Goal: Information Seeking & Learning: Learn about a topic

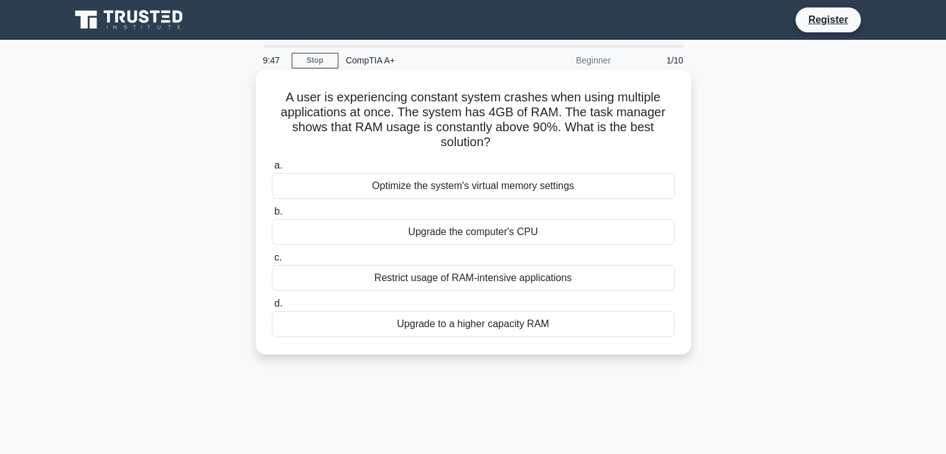
click at [550, 327] on div "Upgrade to a higher capacity RAM" at bounding box center [473, 324] width 403 height 26
click at [272, 308] on input "d. Upgrade to a higher capacity RAM" at bounding box center [272, 304] width 0 height 8
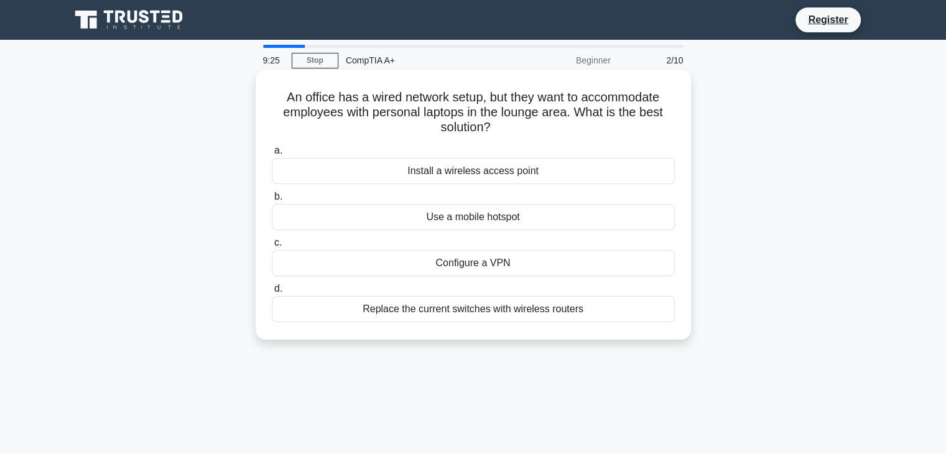
click at [542, 175] on div "Install a wireless access point" at bounding box center [473, 171] width 403 height 26
click at [272, 155] on input "a. Install a wireless access point" at bounding box center [272, 151] width 0 height 8
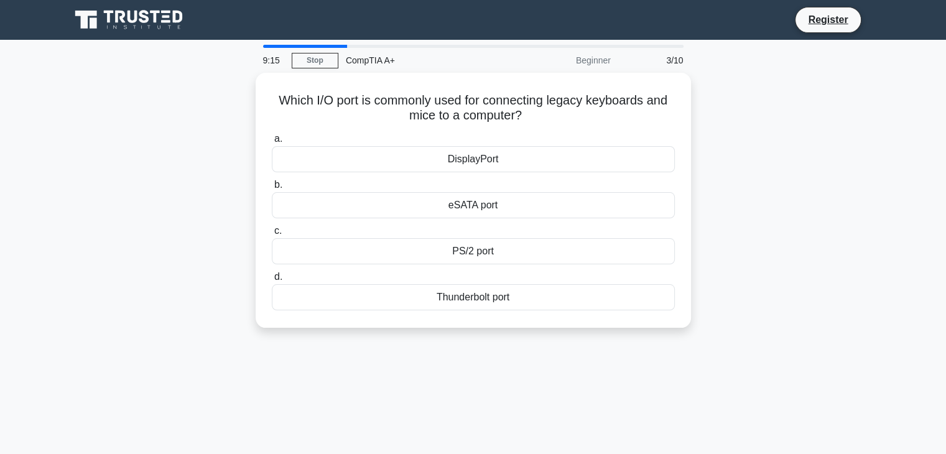
drag, startPoint x: 537, startPoint y: 113, endPoint x: 251, endPoint y: 78, distance: 288.2
click at [251, 78] on div "Which I/O port is commonly used for connecting legacy keyboards and mice to a c…" at bounding box center [473, 208] width 821 height 270
copy h5 "Which I/O port is commonly used for connecting legacy keyboards and mice to a c…"
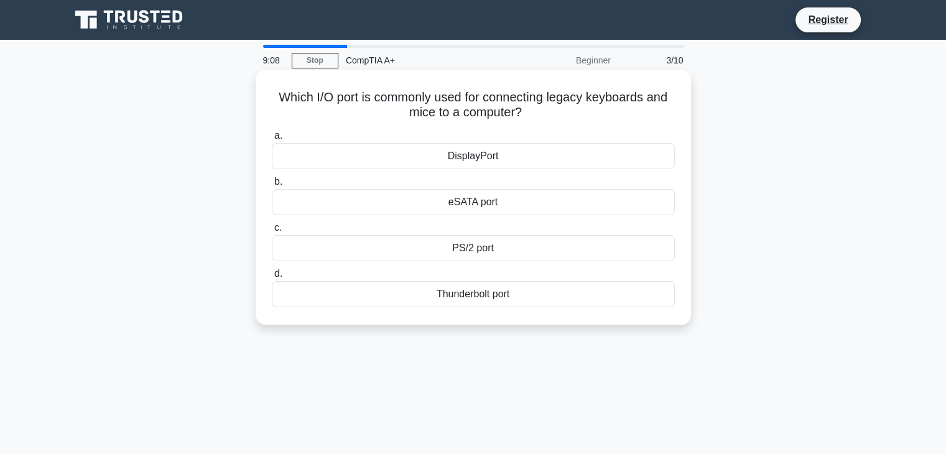
click at [455, 244] on div "PS/2 port" at bounding box center [473, 248] width 403 height 26
click at [272, 232] on input "c. PS/2 port" at bounding box center [272, 228] width 0 height 8
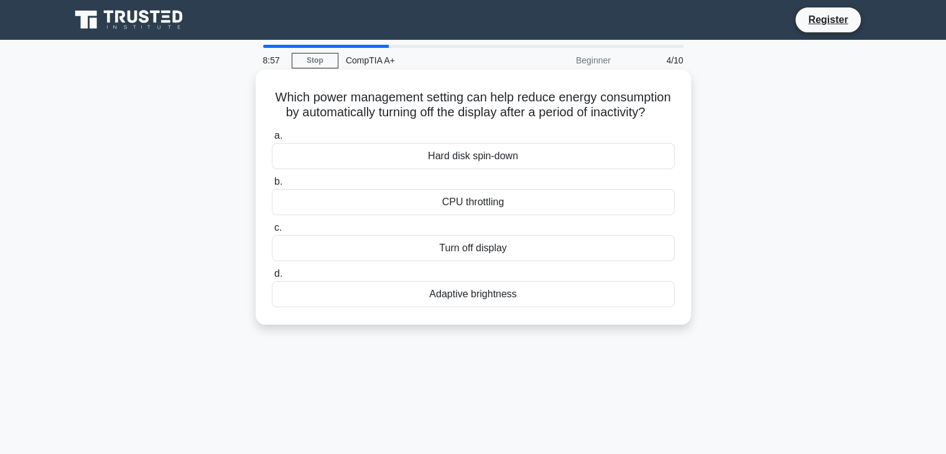
click at [470, 261] on div "Turn off display" at bounding box center [473, 248] width 403 height 26
click at [272, 232] on input "c. Turn off display" at bounding box center [272, 228] width 0 height 8
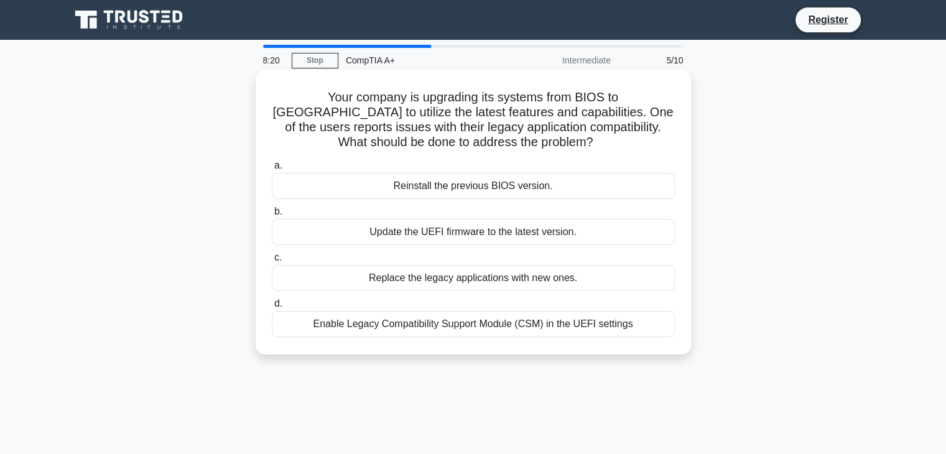
click at [513, 289] on div "Replace the legacy applications with new ones." at bounding box center [473, 278] width 403 height 26
click at [272, 262] on input "c. Replace the legacy applications with new ones." at bounding box center [272, 258] width 0 height 8
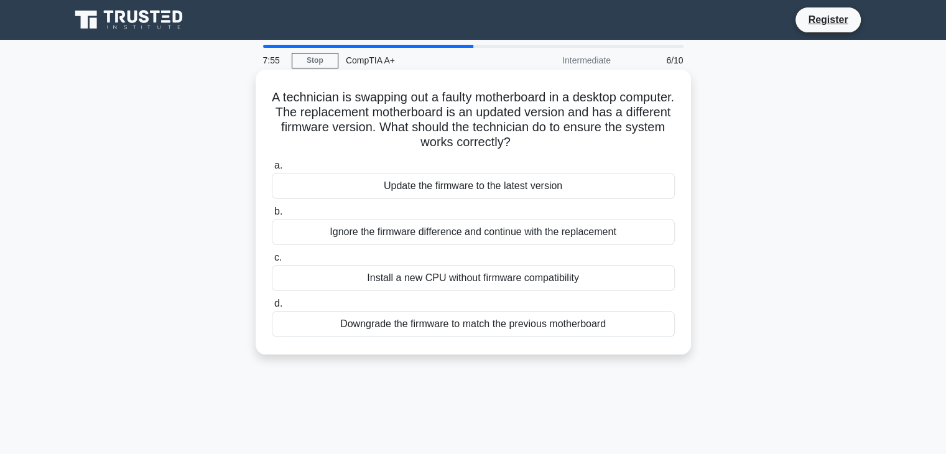
click at [580, 188] on div "Update the firmware to the latest version" at bounding box center [473, 186] width 403 height 26
click at [272, 170] on input "a. Update the firmware to the latest version" at bounding box center [272, 166] width 0 height 8
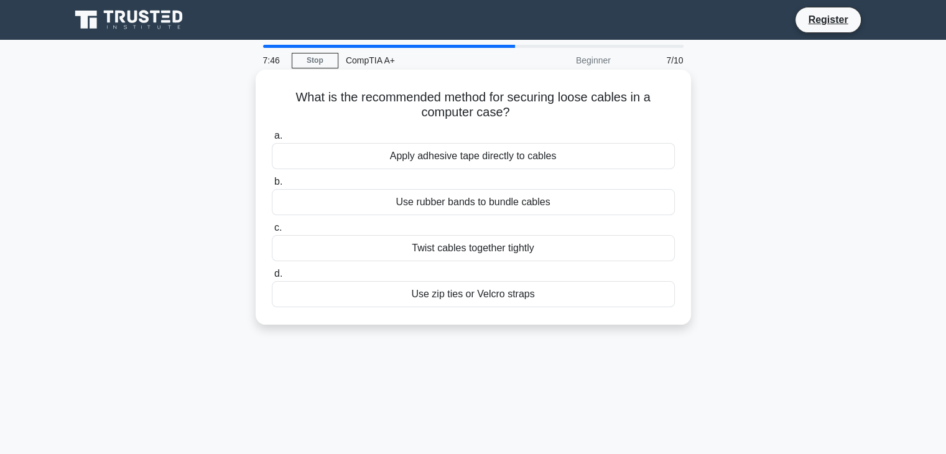
click at [562, 292] on div "Use zip ties or Velcro straps" at bounding box center [473, 294] width 403 height 26
click at [272, 278] on input "d. Use zip ties or Velcro straps" at bounding box center [272, 274] width 0 height 8
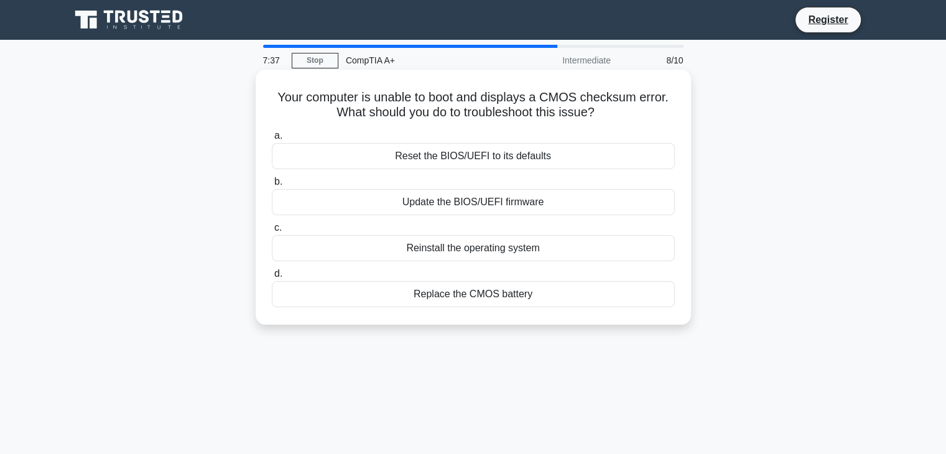
click at [554, 294] on div "Replace the CMOS battery" at bounding box center [473, 294] width 403 height 26
click at [272, 278] on input "d. Replace the CMOS battery" at bounding box center [272, 274] width 0 height 8
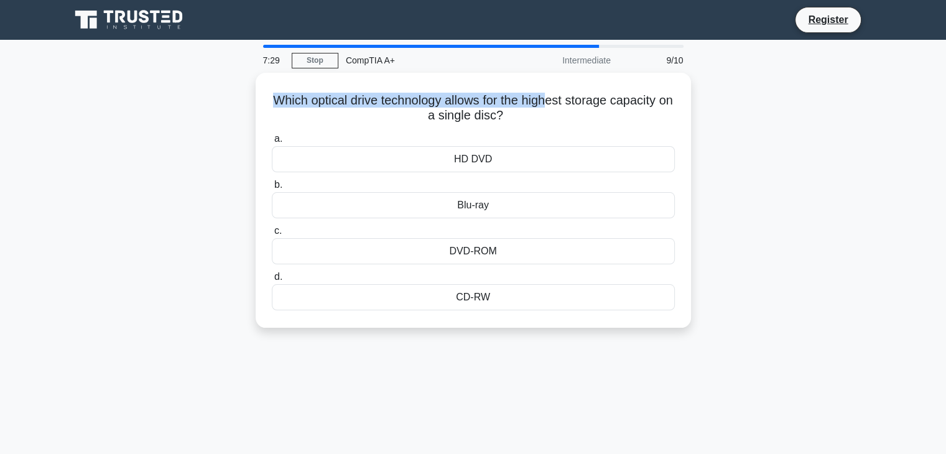
drag, startPoint x: 557, startPoint y: 92, endPoint x: 234, endPoint y: 88, distance: 322.8
click at [234, 88] on div "Which optical drive technology allows for the highest storage capacity on a sin…" at bounding box center [473, 208] width 821 height 270
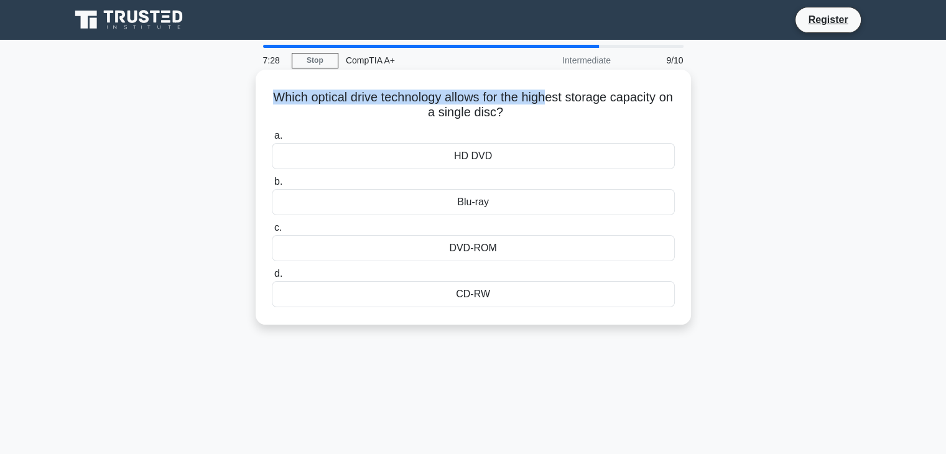
drag, startPoint x: 568, startPoint y: 123, endPoint x: 256, endPoint y: 101, distance: 312.4
click at [256, 101] on div "Which optical drive technology allows for the highest storage capacity on a sin…" at bounding box center [473, 197] width 435 height 255
copy h5 "Which optical drive technology allows for the highest storage capacity on a sin…"
click at [534, 200] on div "Blu-ray" at bounding box center [473, 202] width 403 height 26
click at [272, 186] on input "b. Blu-ray" at bounding box center [272, 182] width 0 height 8
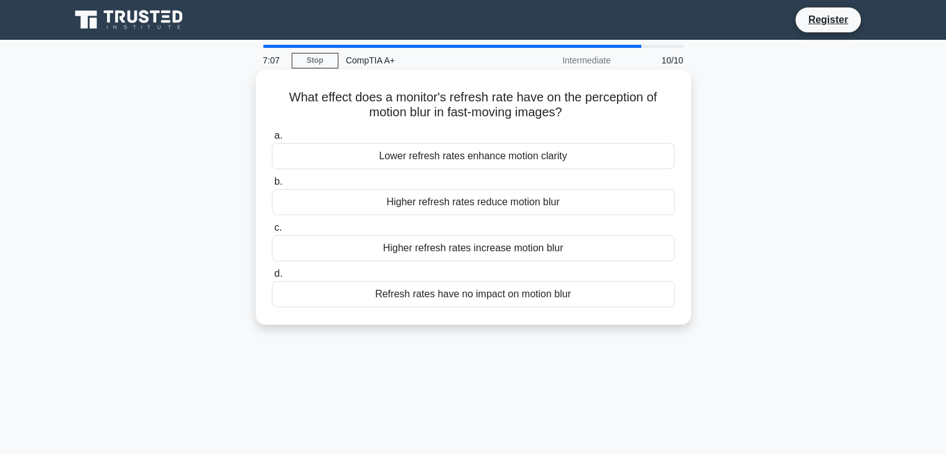
click at [585, 202] on div "Higher refresh rates reduce motion blur" at bounding box center [473, 202] width 403 height 26
click at [272, 186] on input "b. Higher refresh rates reduce motion blur" at bounding box center [272, 182] width 0 height 8
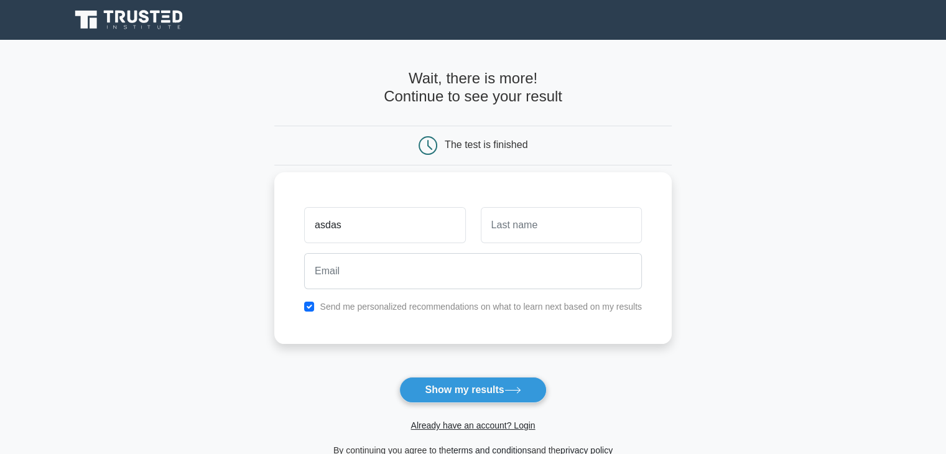
type input "asdas"
type input "asf"
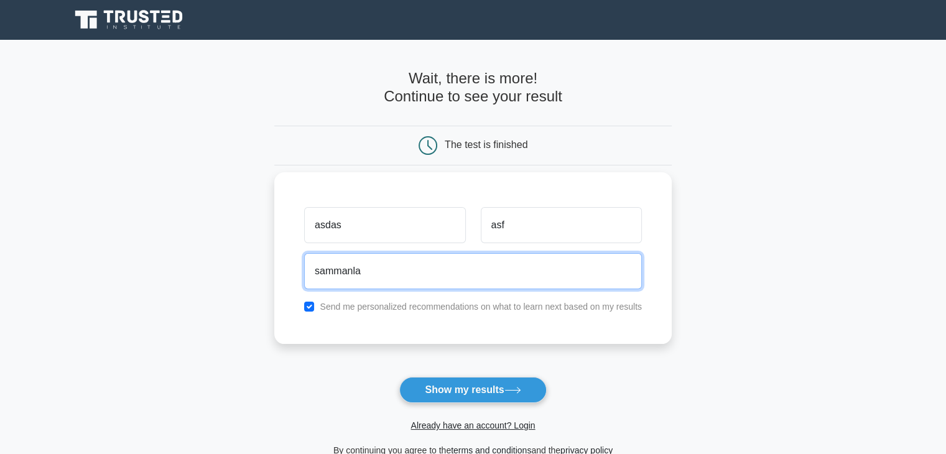
type input "sammanlangit6@gmail.com"
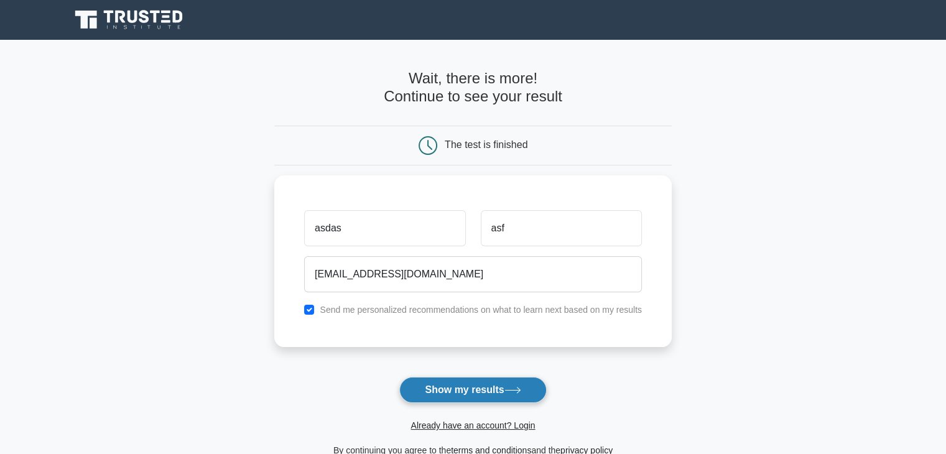
click at [486, 391] on button "Show my results" at bounding box center [472, 390] width 147 height 26
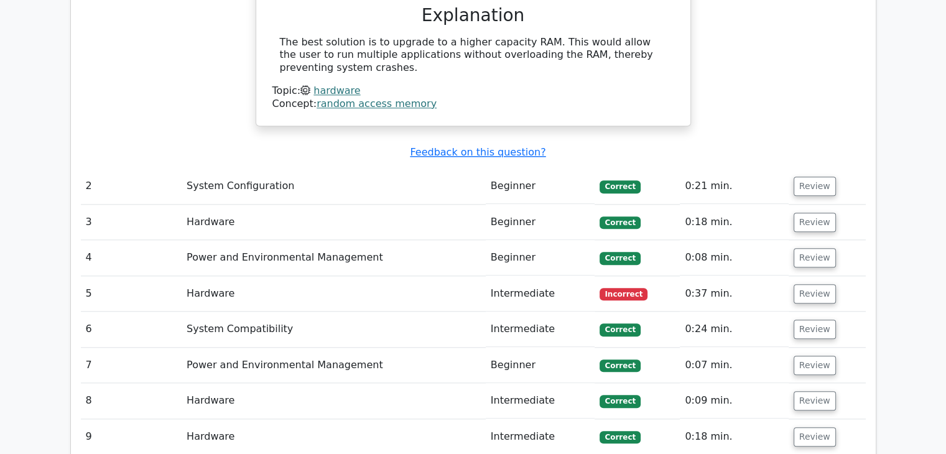
scroll to position [1246, 0]
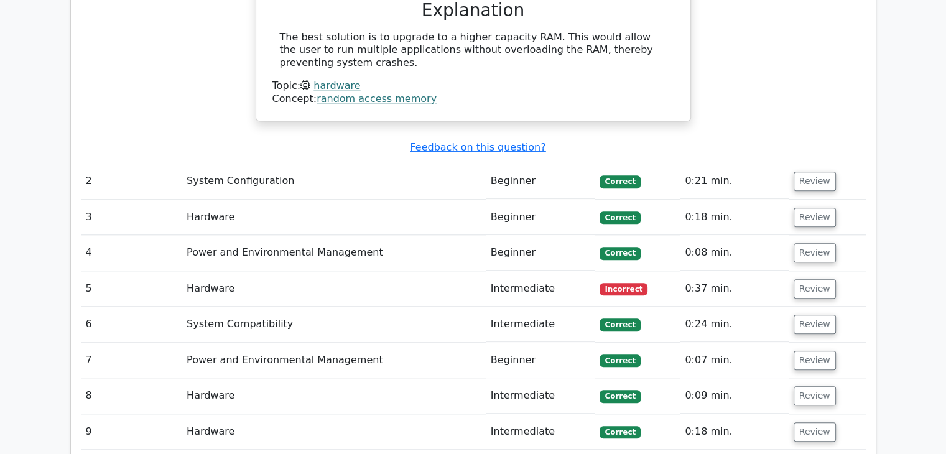
click at [478, 271] on td "Hardware" at bounding box center [334, 288] width 304 height 35
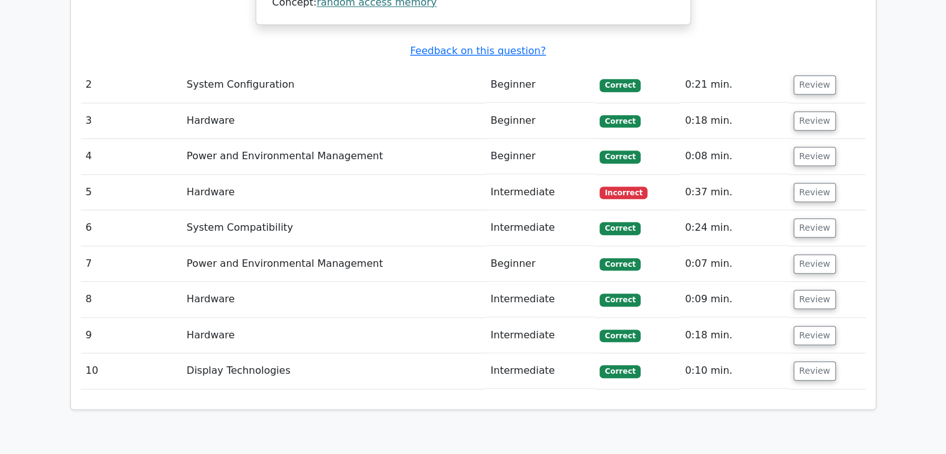
click at [660, 175] on td "Incorrect" at bounding box center [637, 192] width 85 height 35
click at [818, 183] on button "Review" at bounding box center [815, 192] width 42 height 19
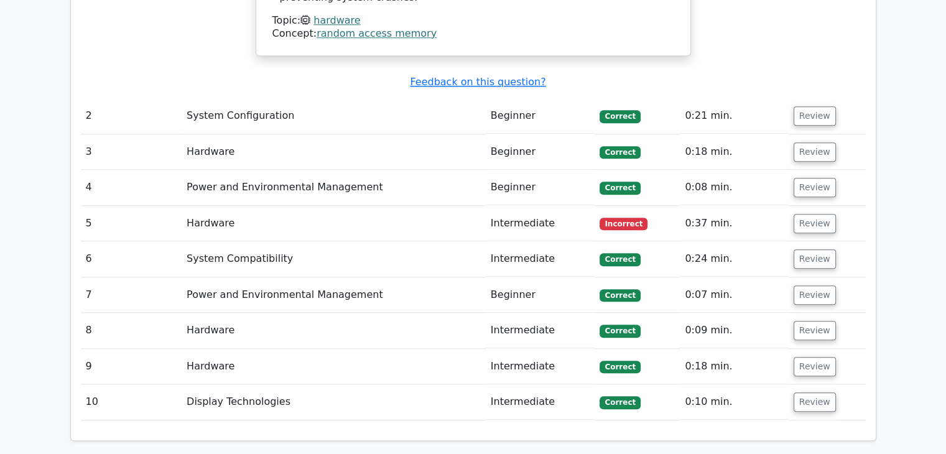
scroll to position [1312, 0]
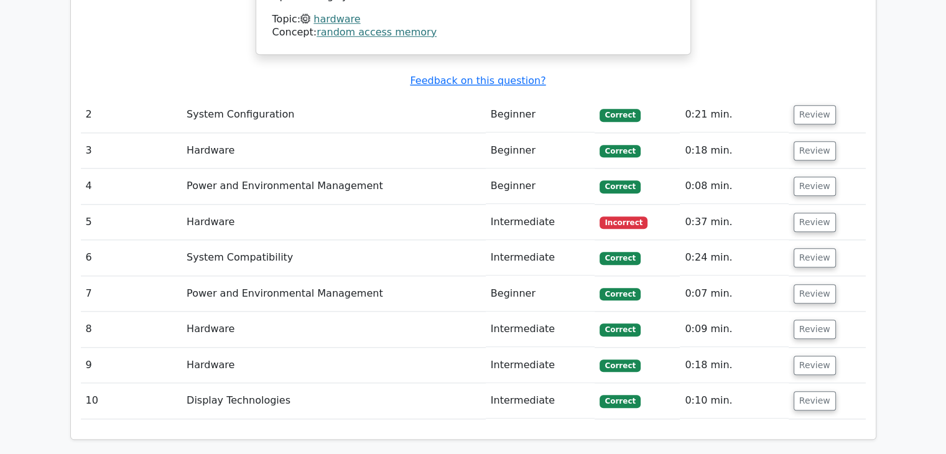
click at [610, 205] on td "Incorrect" at bounding box center [637, 222] width 85 height 35
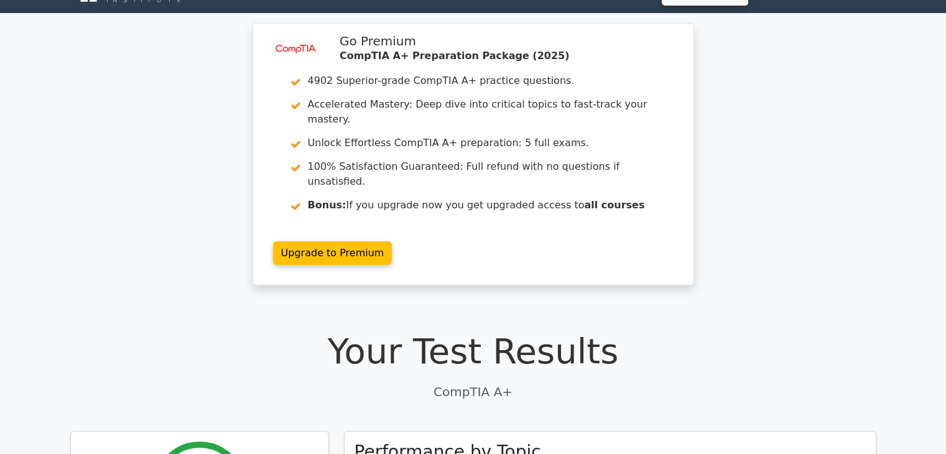
scroll to position [0, 0]
